Goal: Contribute content: Contribute content

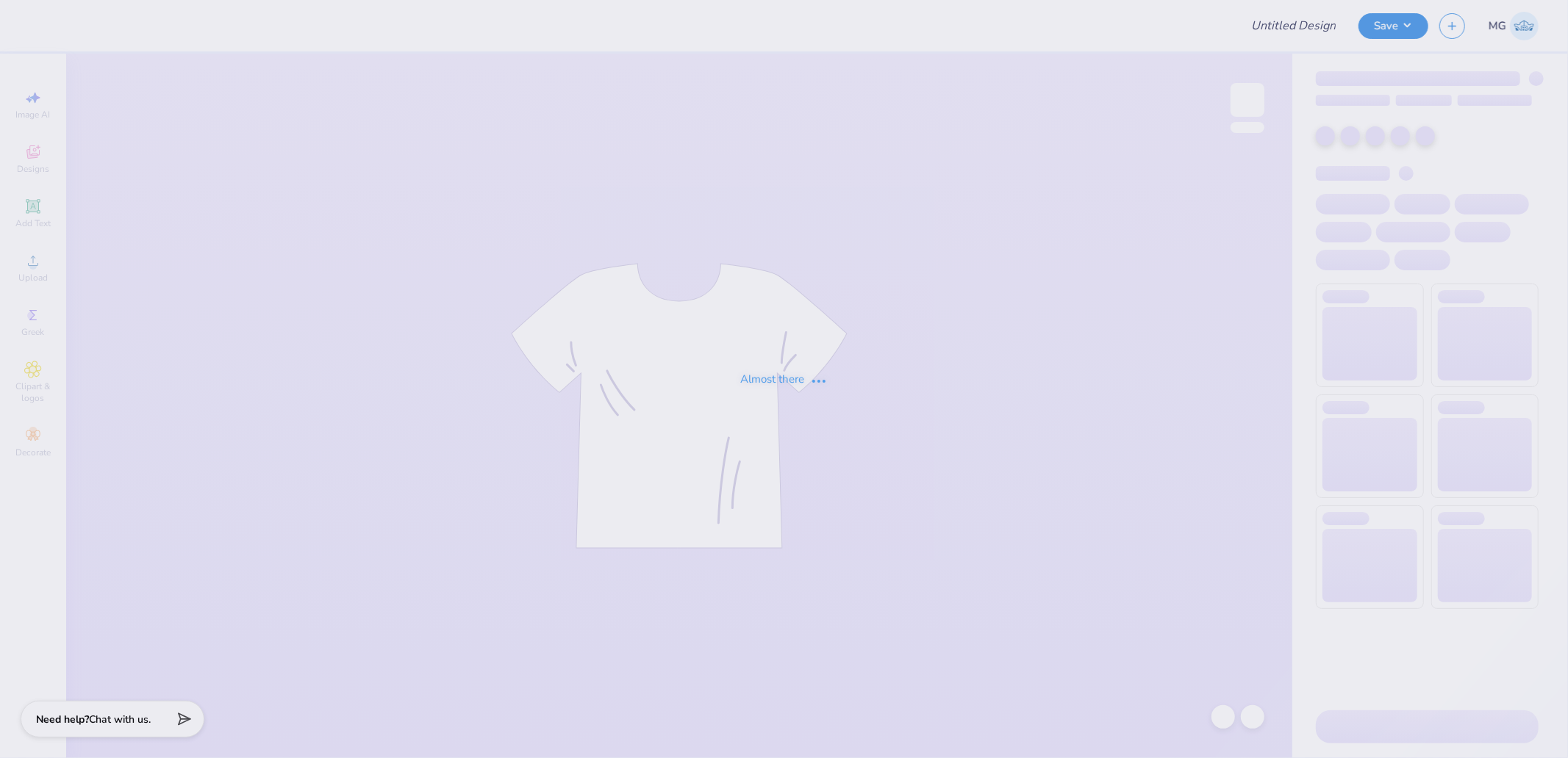
type input "tchi parents weekend shirt"
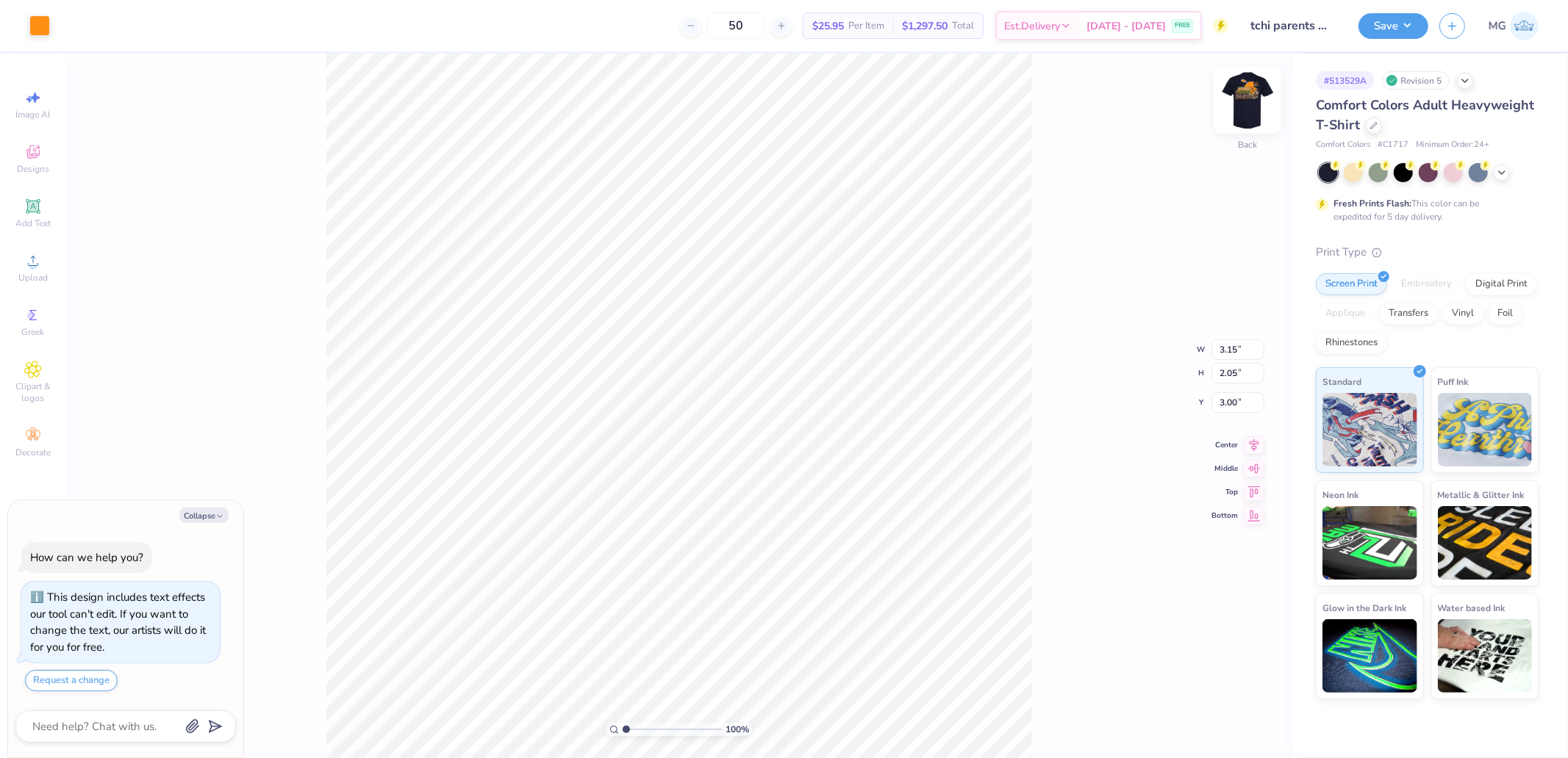
click at [1250, 94] on img at bounding box center [1247, 100] width 59 height 59
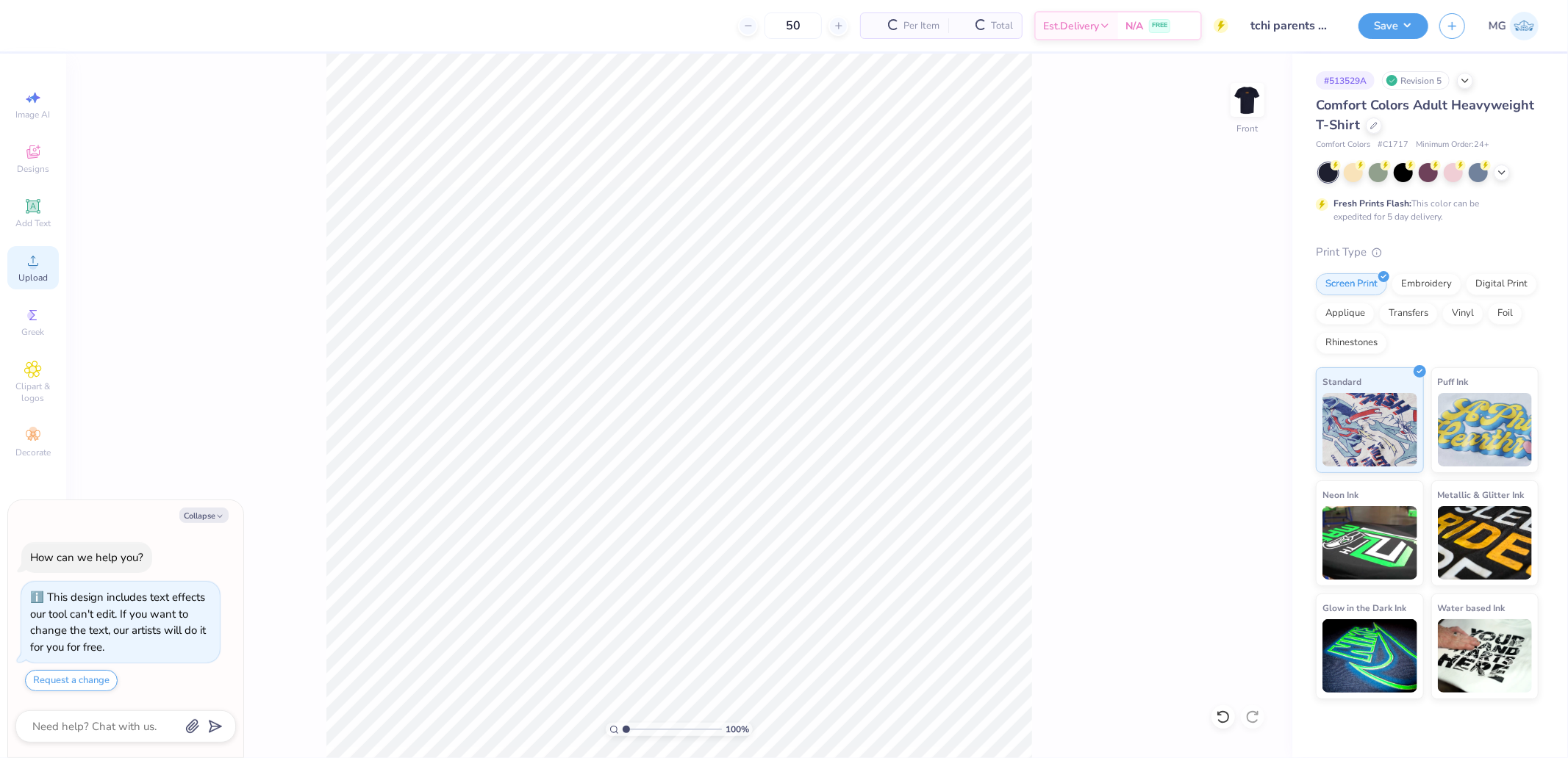
click at [47, 269] on div "Upload" at bounding box center [32, 268] width 51 height 43
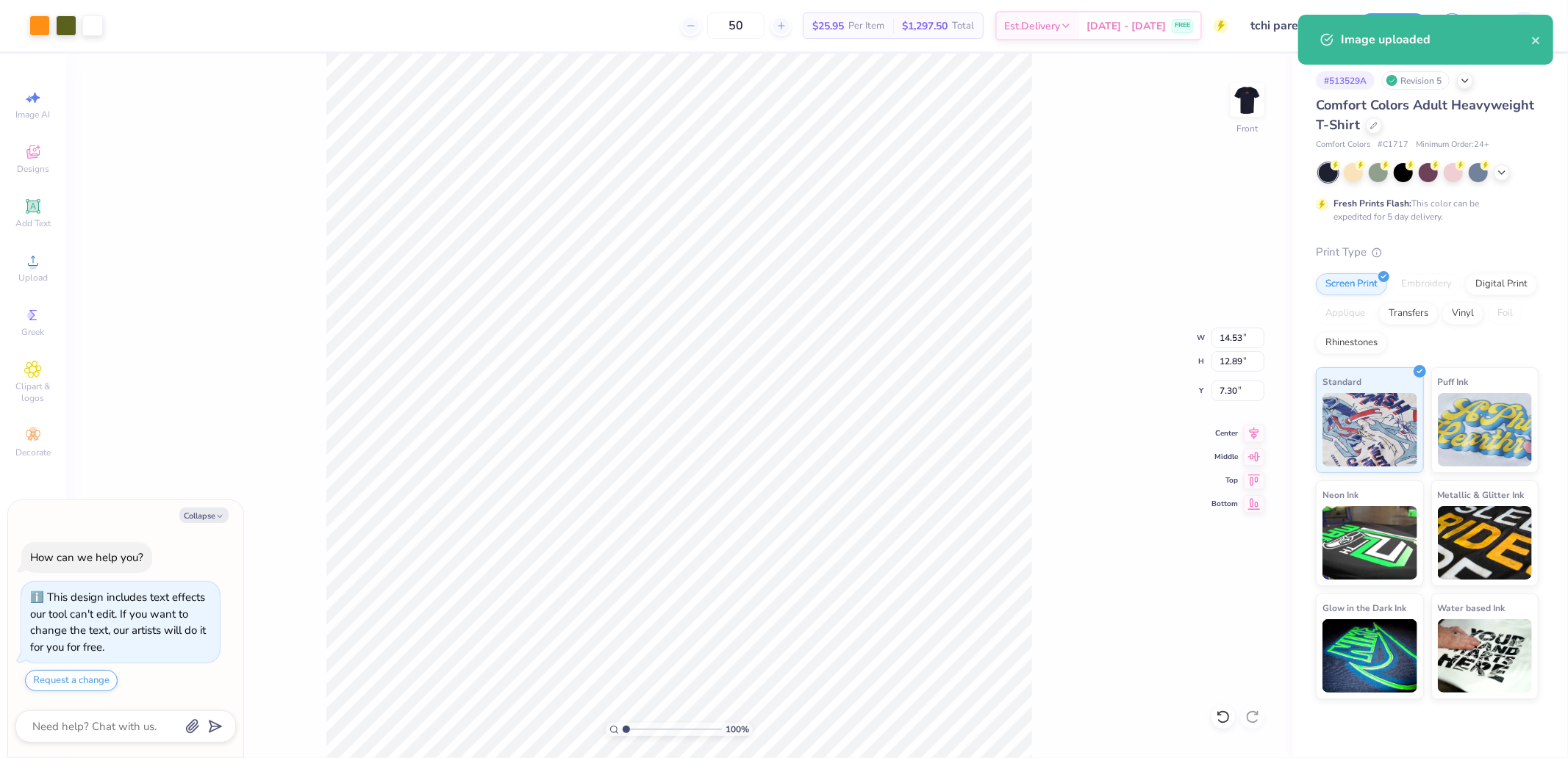
click at [1229, 324] on div "100 % Front W 14.53 14.53 " H 12.89 12.89 " Y 7.30 7.30 " Center Middle Top Bot…" at bounding box center [679, 405] width 1226 height 704
click at [1235, 334] on div "100 % Front W 14.53 H 12.89 Y 7.30 Center Middle Top Bottom" at bounding box center [679, 405] width 1226 height 704
type textarea "x"
click at [1229, 334] on input "14.53" at bounding box center [1238, 338] width 53 height 21
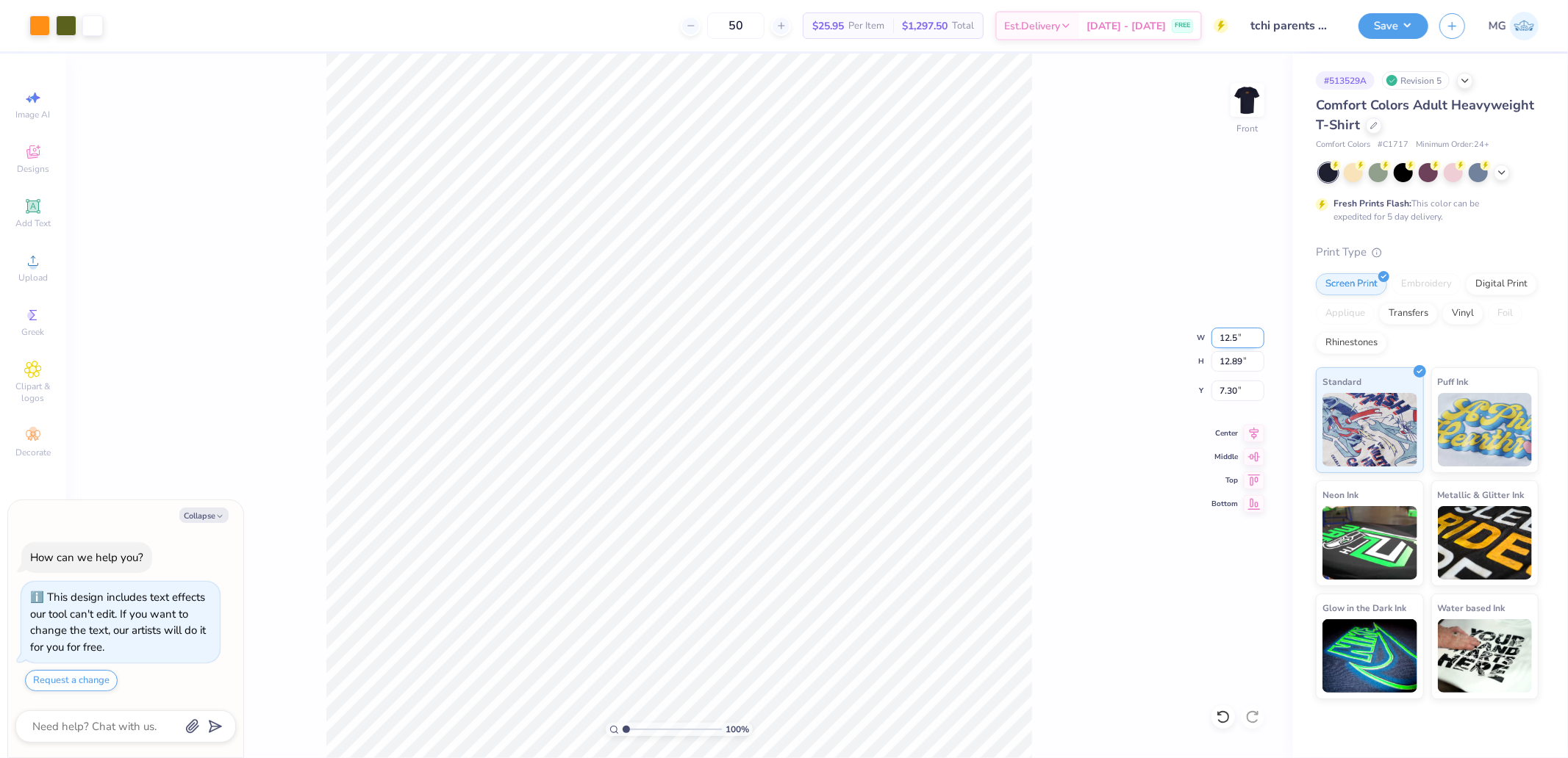
type input "12.5"
type textarea "x"
type input "12.50"
type input "11.09"
click at [1235, 392] on input "8.21" at bounding box center [1238, 391] width 53 height 21
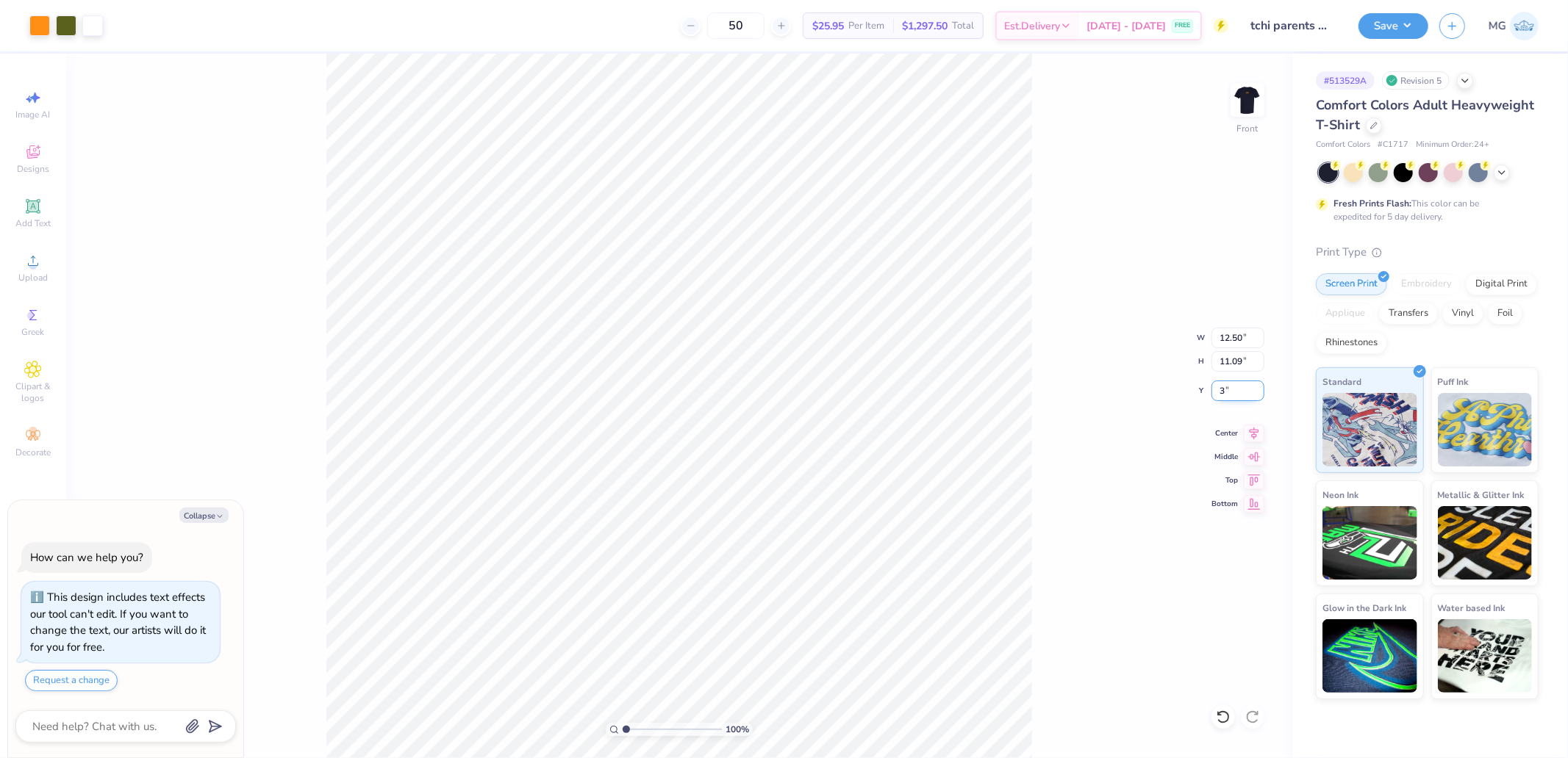
type input "3"
type textarea "x"
type input "3.00"
click at [1376, 23] on button "Save" at bounding box center [1393, 24] width 70 height 26
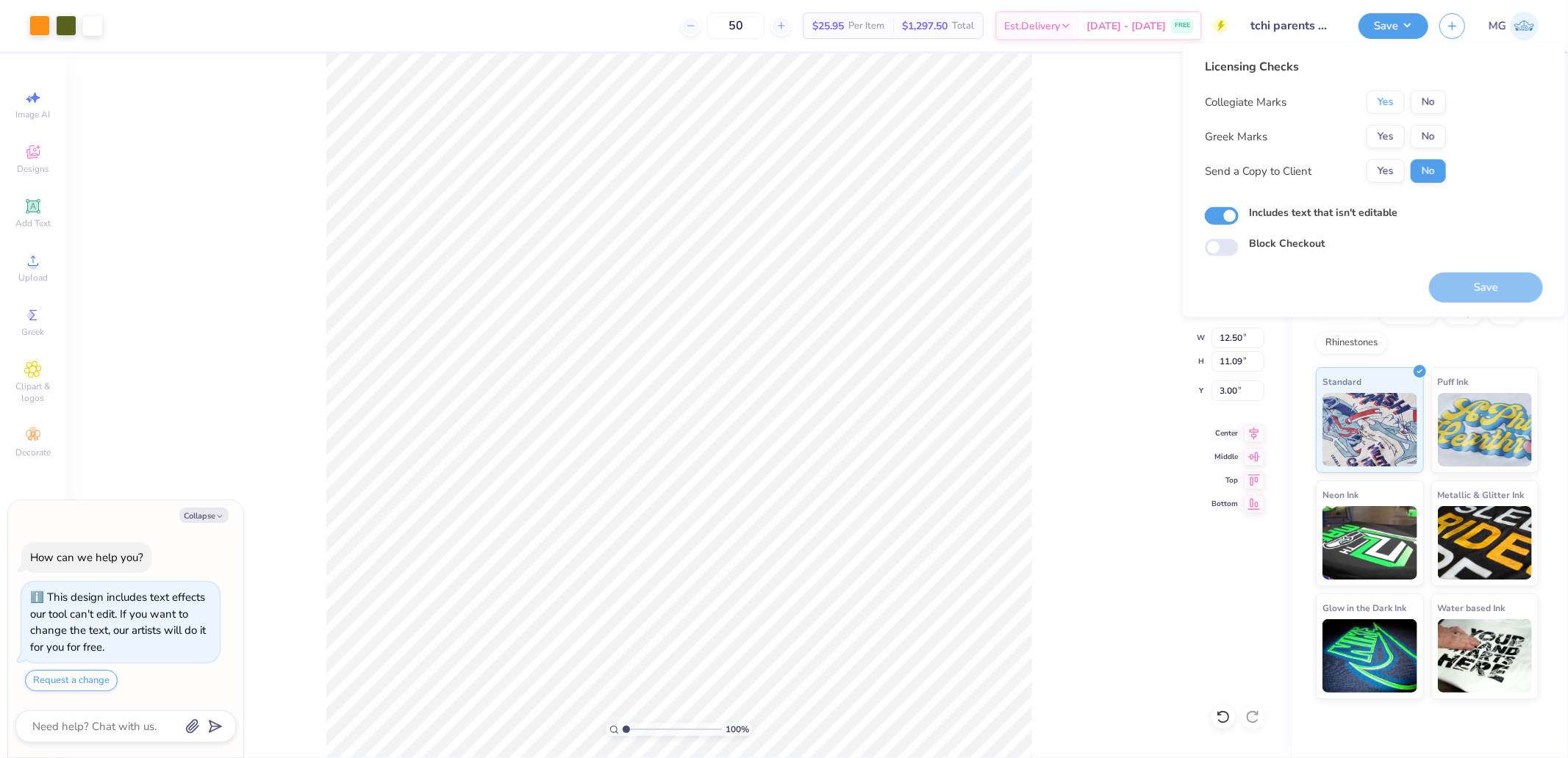
drag, startPoint x: 1390, startPoint y: 99, endPoint x: 1390, endPoint y: 119, distance: 20.0
click at [1390, 104] on button "Yes" at bounding box center [1385, 101] width 38 height 23
drag, startPoint x: 1380, startPoint y: 140, endPoint x: 1334, endPoint y: 149, distance: 46.9
click at [1379, 140] on button "Yes" at bounding box center [1385, 136] width 38 height 23
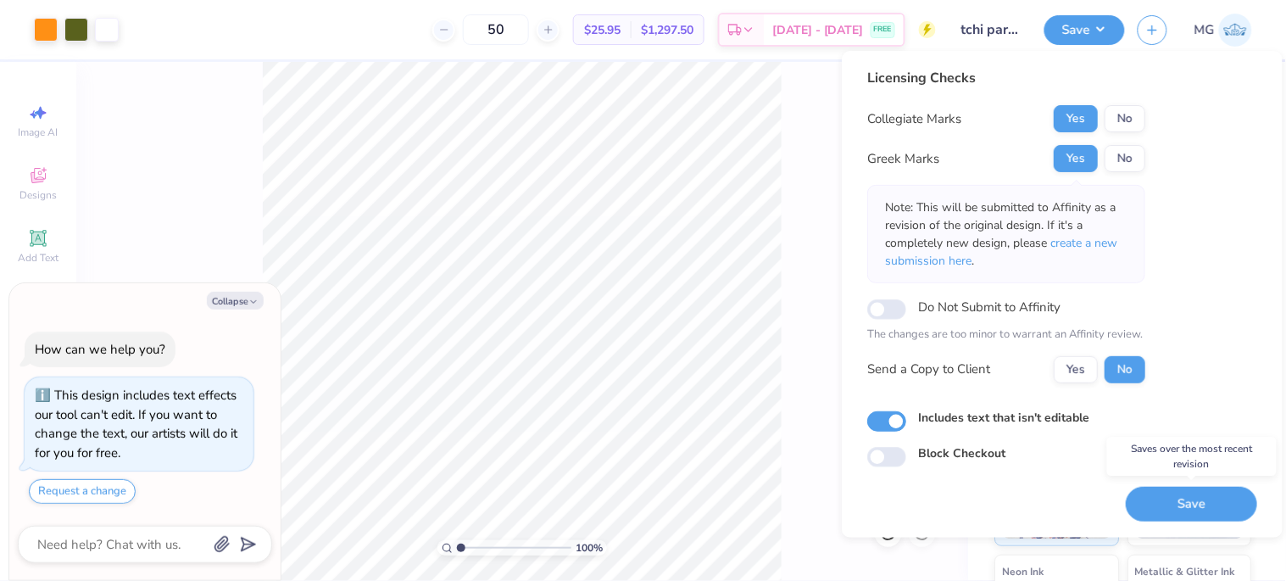
click at [1147, 487] on button "Save" at bounding box center [1191, 504] width 131 height 35
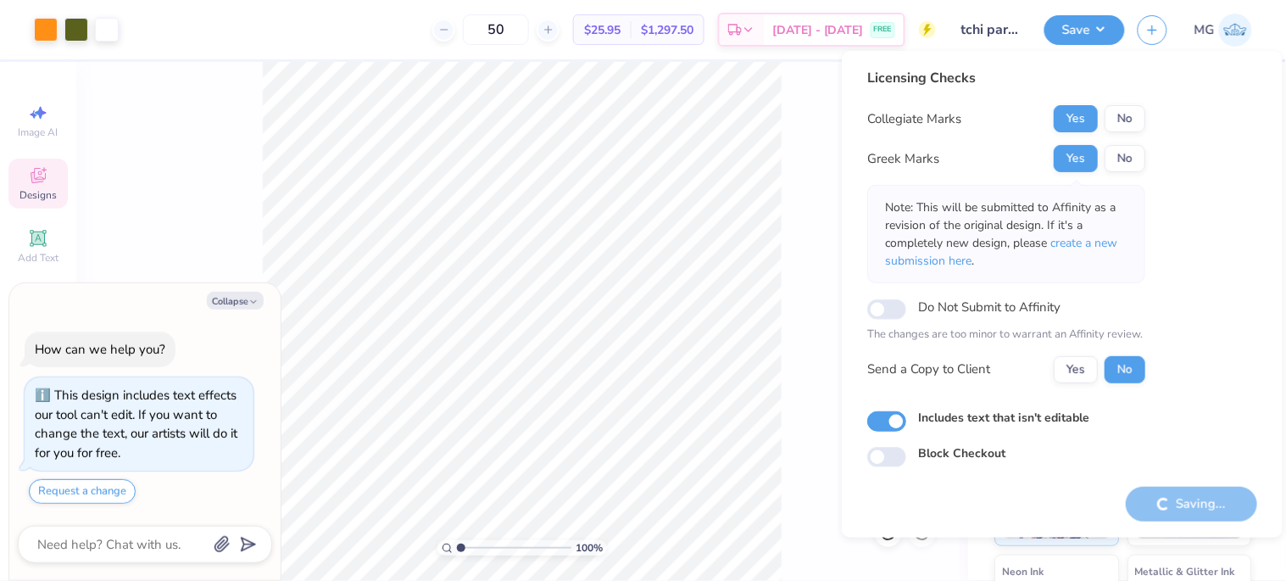
type textarea "x"
